Goal: Information Seeking & Learning: Learn about a topic

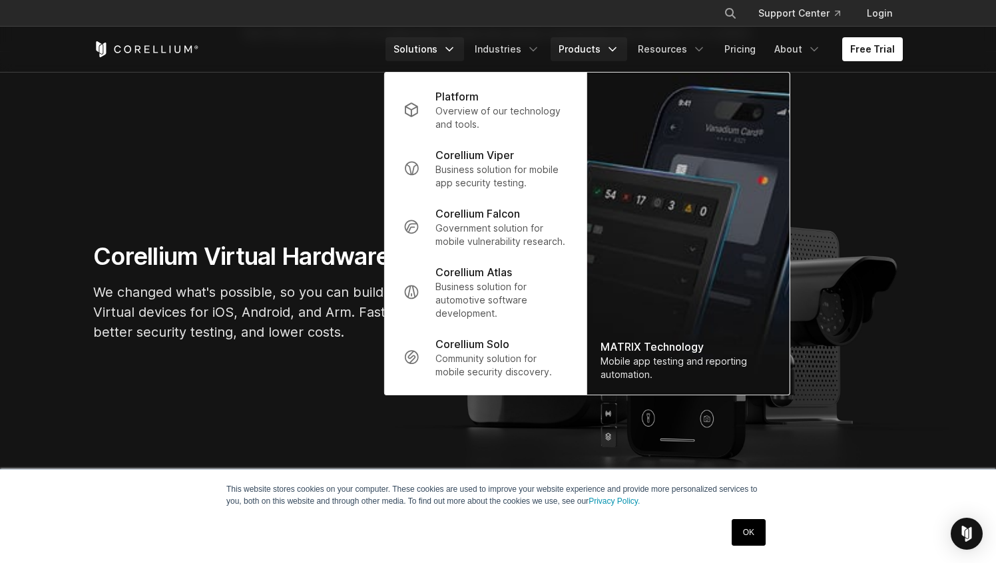
click at [456, 53] on icon "Navigation Menu" at bounding box center [449, 49] width 13 height 13
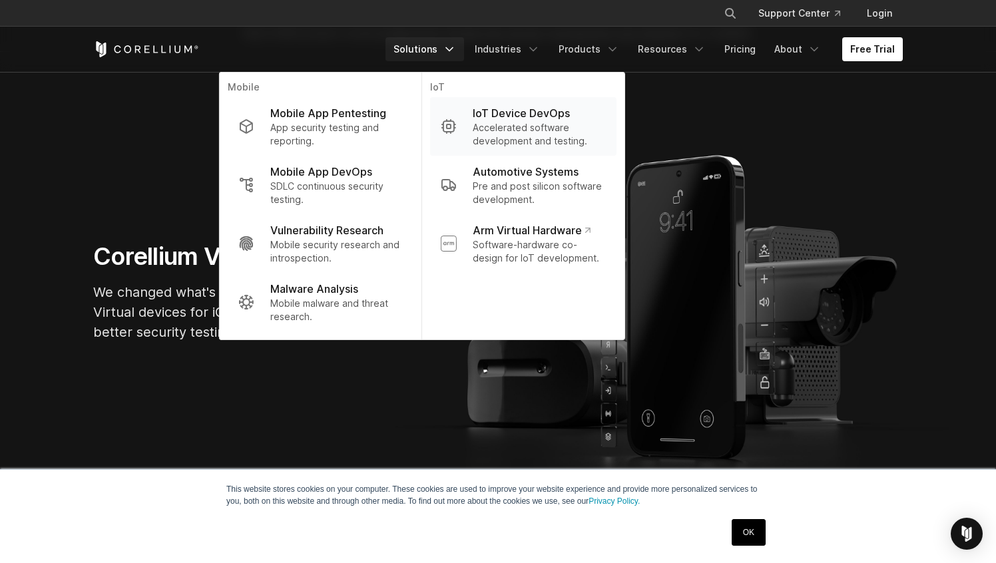
click at [483, 121] on link "IoT Device DevOps Accelerated software development and testing." at bounding box center [523, 126] width 186 height 59
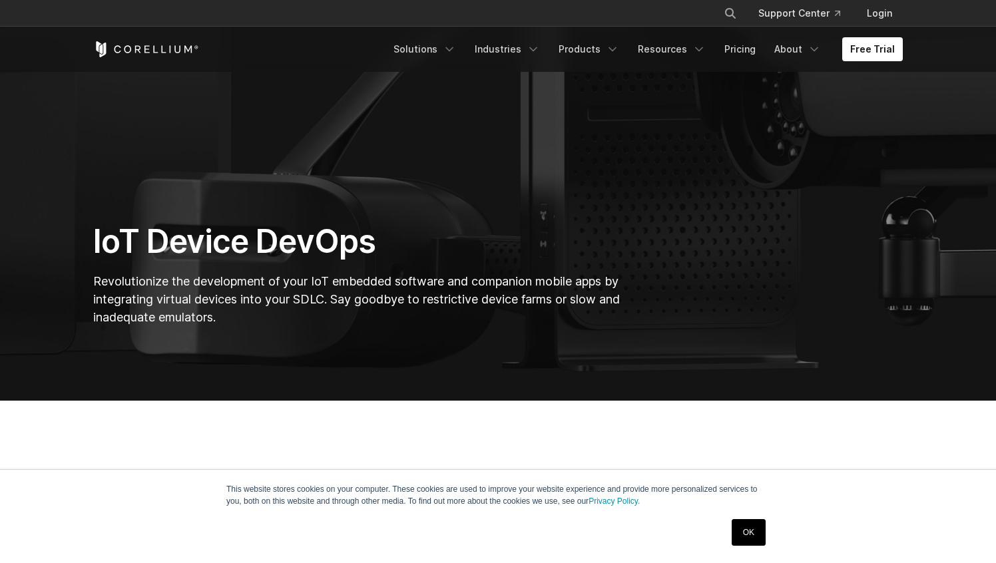
scroll to position [137, 0]
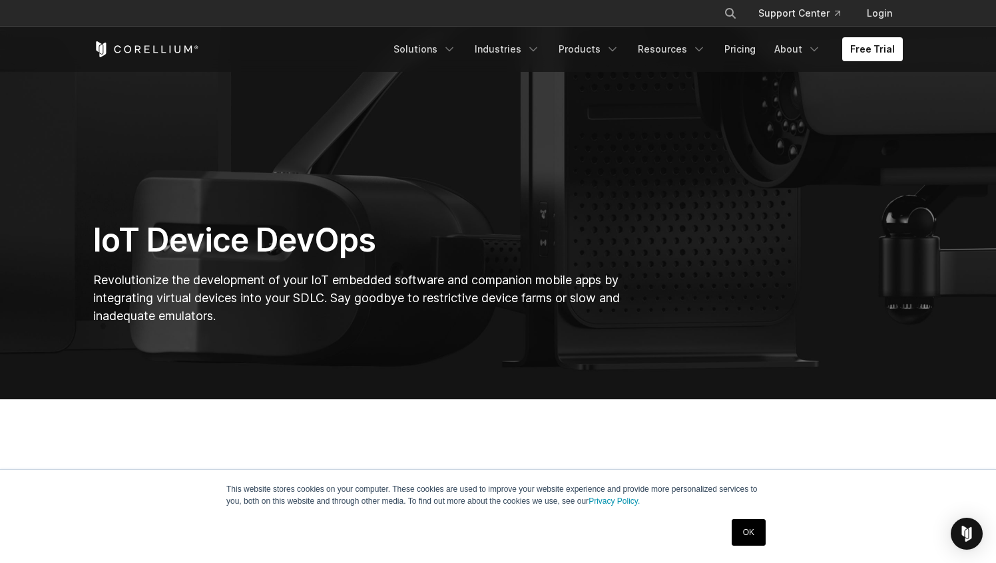
click at [743, 525] on link "OK" at bounding box center [749, 532] width 34 height 27
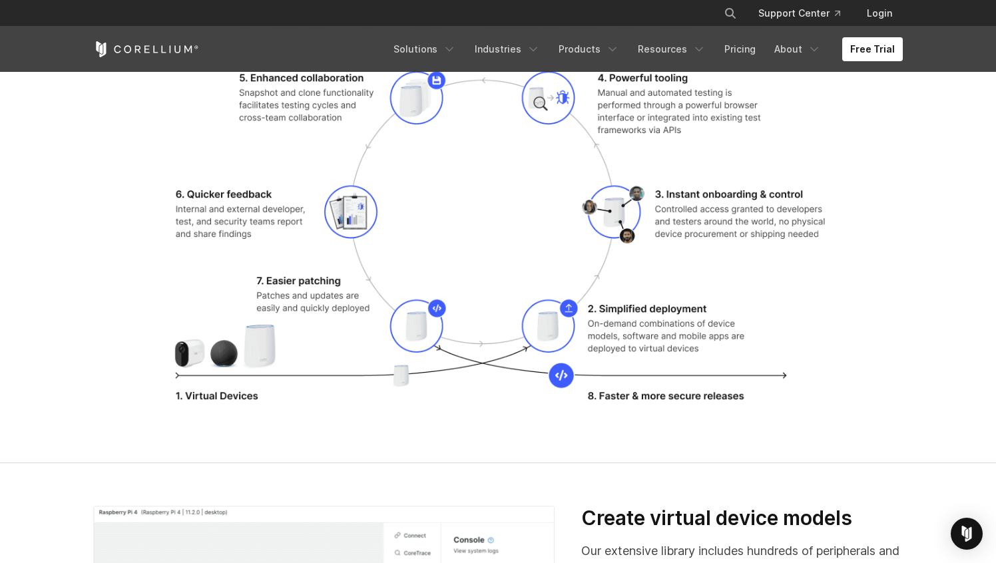
scroll to position [1771, 0]
click at [437, 320] on img at bounding box center [498, 242] width 671 height 355
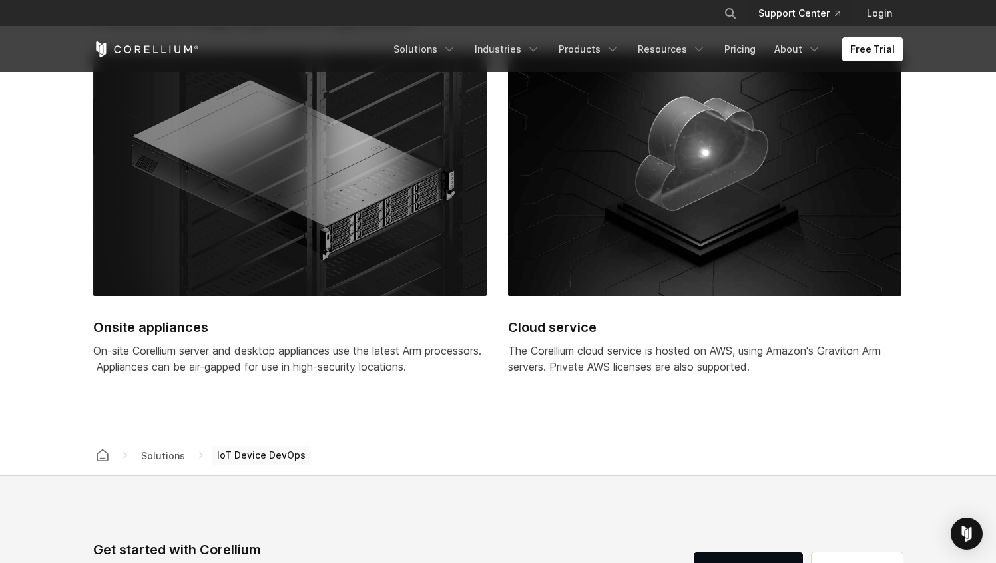
scroll to position [3412, 0]
